Goal: Navigation & Orientation: Find specific page/section

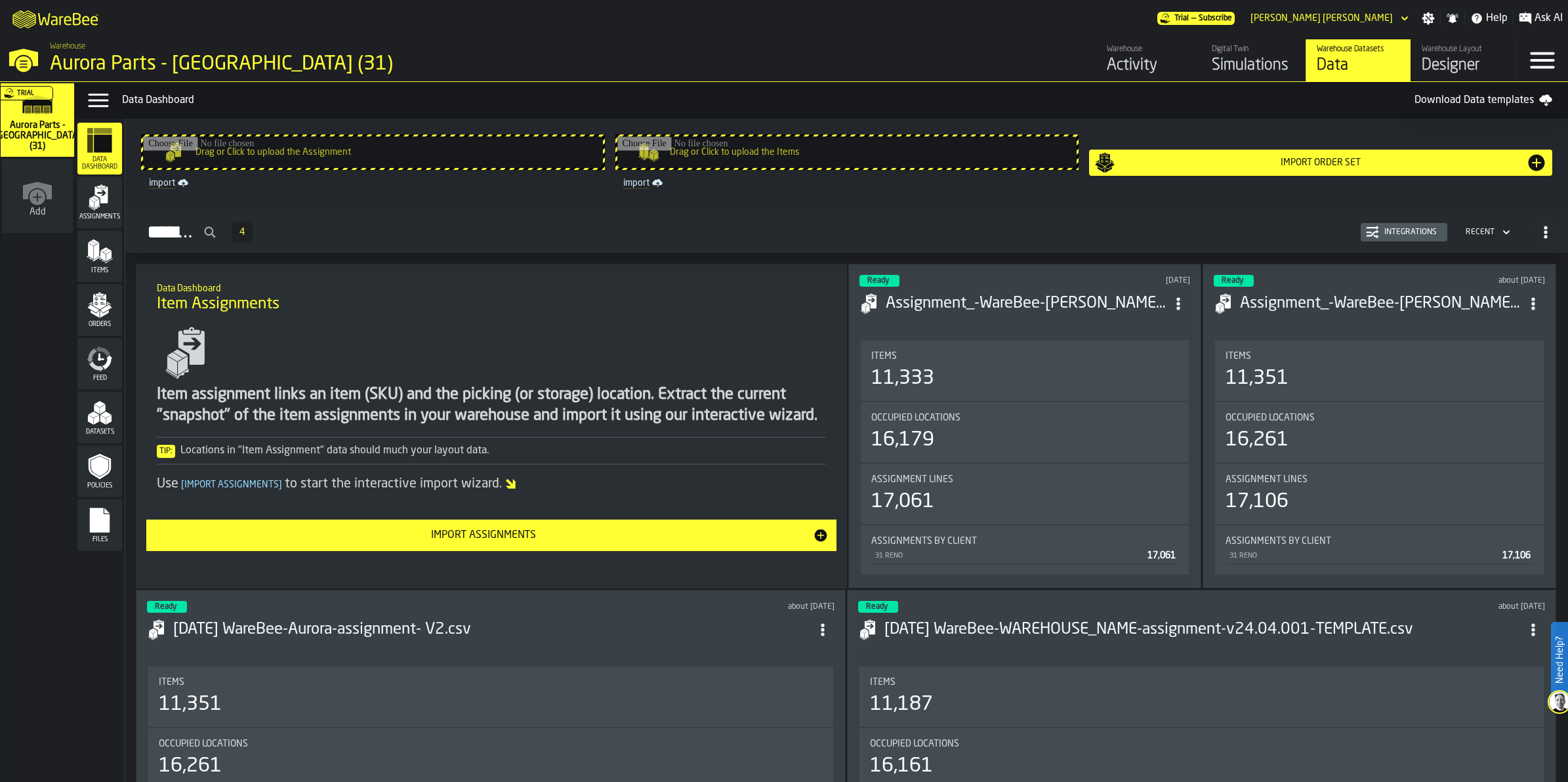
click at [1270, 67] on div "Simulations" at bounding box center [1253, 65] width 84 height 21
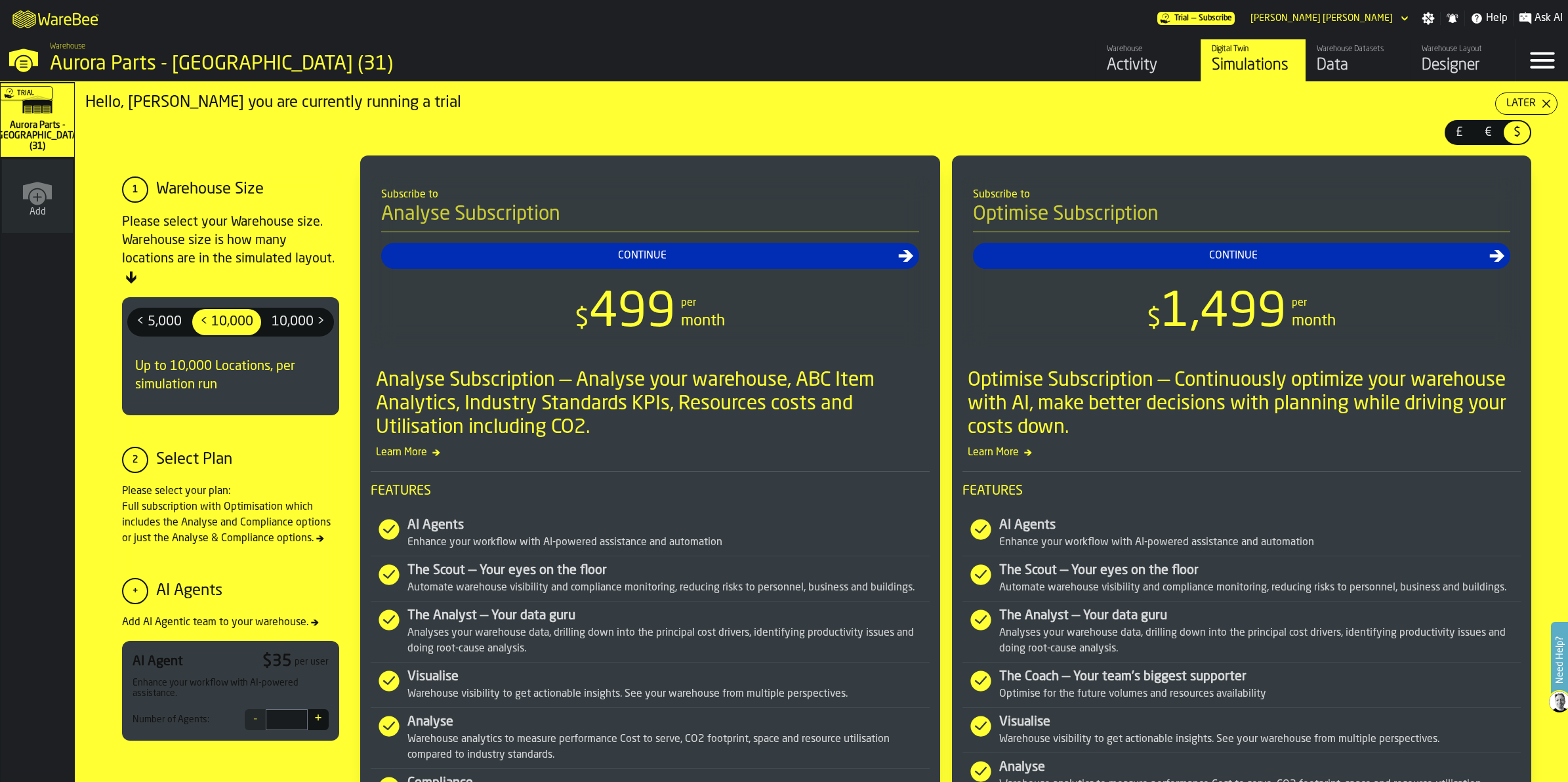
click at [45, 110] on div "Trial" at bounding box center [34, 124] width 73 height 76
click at [396, 28] on div "M A K I N G W A R E H O U S E S M O R E EF F I C I E N T Trial — Subscribe [PER…" at bounding box center [784, 19] width 1568 height 37
click at [36, 128] on div "Trial" at bounding box center [34, 124] width 73 height 76
click at [1323, 53] on div "Warehouse Datasets" at bounding box center [1358, 49] width 84 height 9
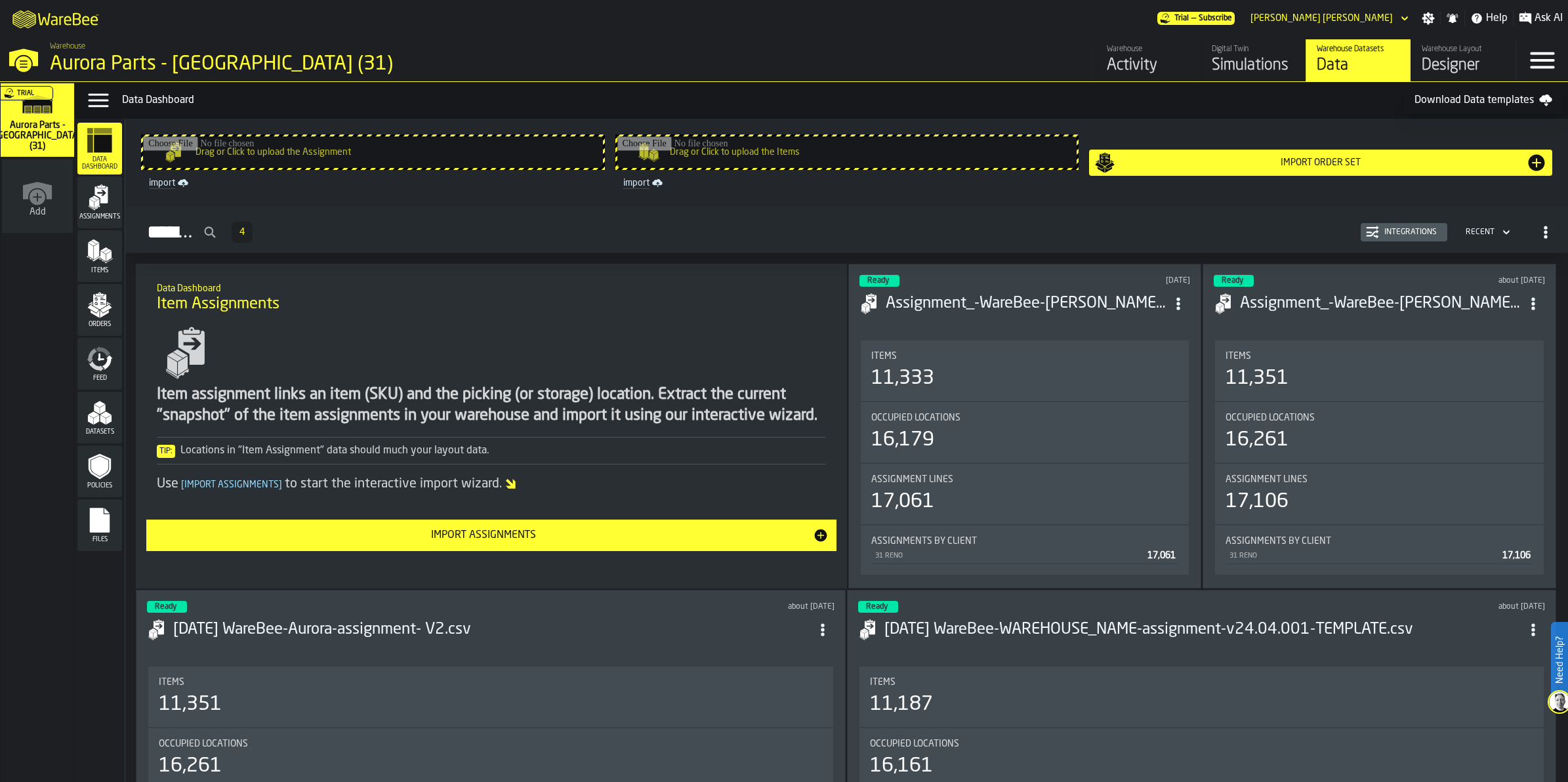
click at [1258, 55] on div "Simulations" at bounding box center [1253, 65] width 84 height 21
